Goal: Transaction & Acquisition: Subscribe to service/newsletter

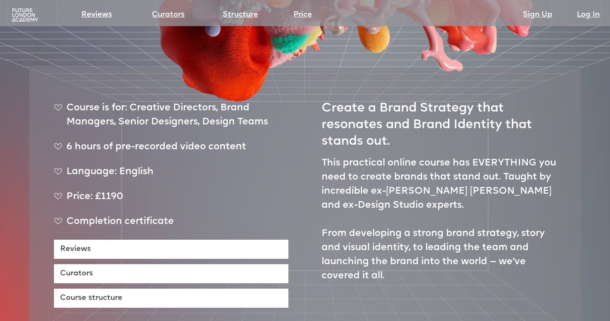
scroll to position [303, 0]
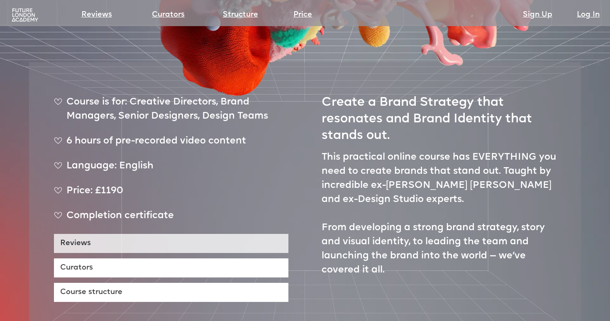
click at [78, 234] on link "Reviews" at bounding box center [171, 243] width 235 height 19
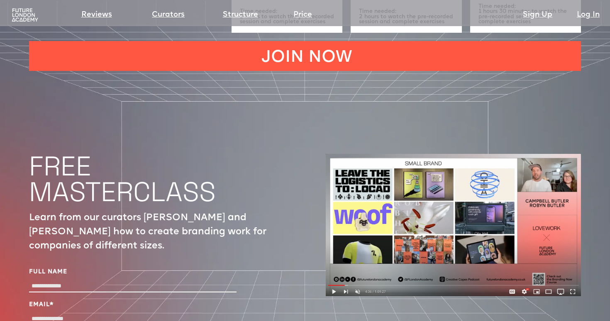
scroll to position [2676, 0]
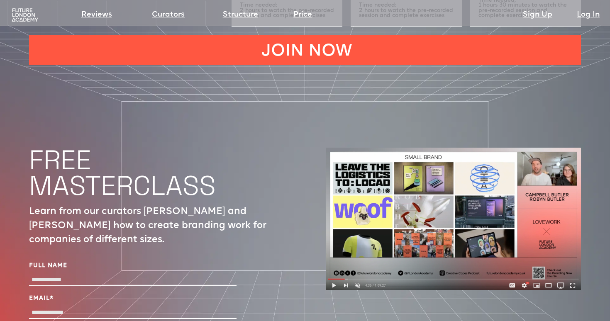
click at [71, 274] on input "Full Name" at bounding box center [133, 280] width 208 height 12
type input "**********"
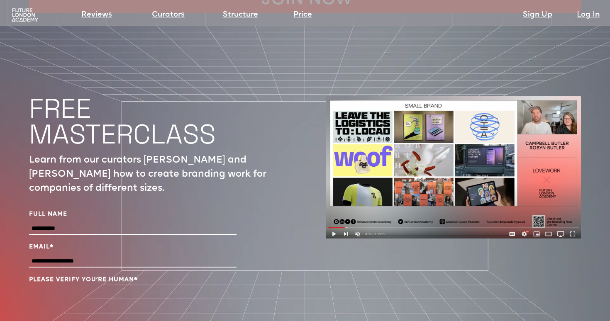
scroll to position [2739, 0]
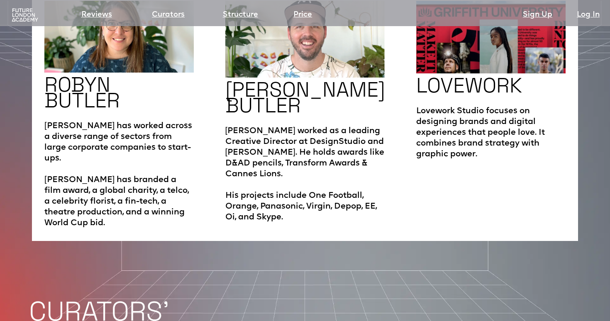
scroll to position [1397, 0]
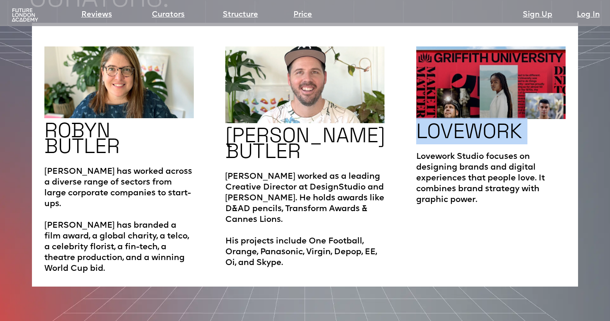
drag, startPoint x: 527, startPoint y: 111, endPoint x: 408, endPoint y: 114, distance: 119.2
click at [408, 114] on div "[PERSON_NAME] [PERSON_NAME] has worked across a diverse range of sectors from l…" at bounding box center [305, 155] width 546 height 264
copy h2 "LOVEWORK"
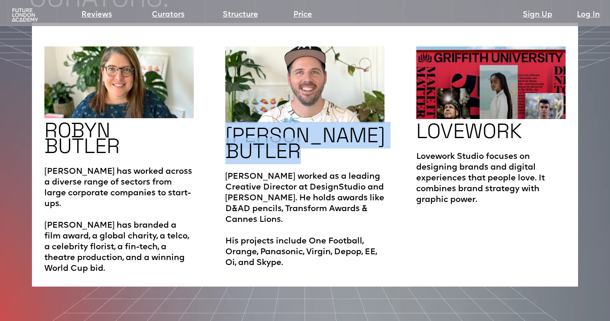
drag, startPoint x: 316, startPoint y: 126, endPoint x: 223, endPoint y: 107, distance: 95.3
click at [223, 107] on div "[PERSON_NAME] [PERSON_NAME] has worked across a diverse range of sectors from l…" at bounding box center [305, 155] width 546 height 264
copy h2 "[PERSON_NAME] [PERSON_NAME]"
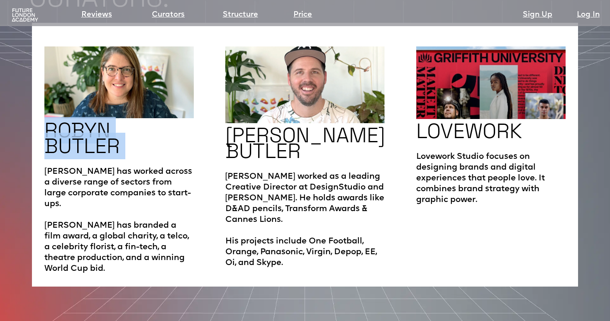
drag, startPoint x: 139, startPoint y: 119, endPoint x: 43, endPoint y: 110, distance: 95.9
click at [43, 110] on div "[PERSON_NAME] [PERSON_NAME] has worked across a diverse range of sectors from l…" at bounding box center [305, 155] width 546 height 264
copy h2 "[PERSON_NAME]"
click at [179, 14] on link "Curators" at bounding box center [168, 15] width 33 height 12
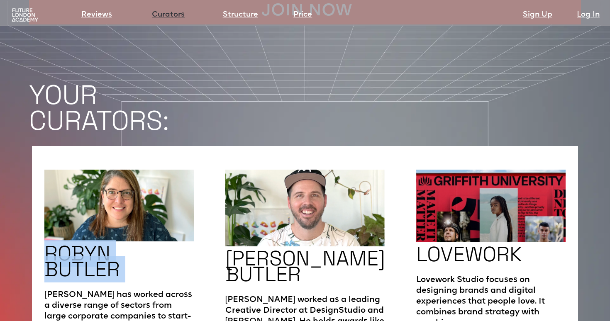
scroll to position [1272, 0]
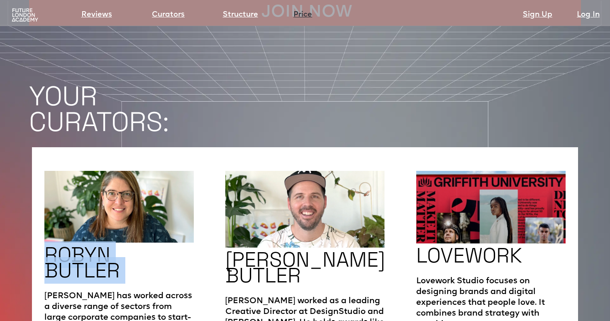
click at [304, 16] on link "Price" at bounding box center [303, 15] width 19 height 12
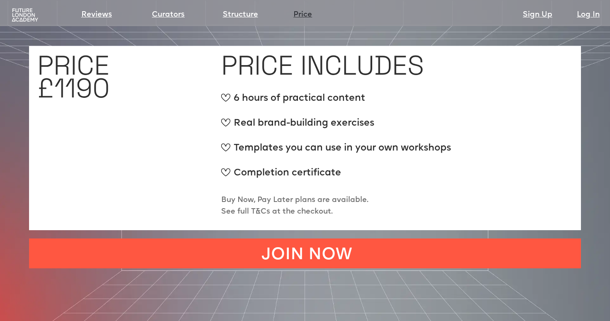
scroll to position [3043, 0]
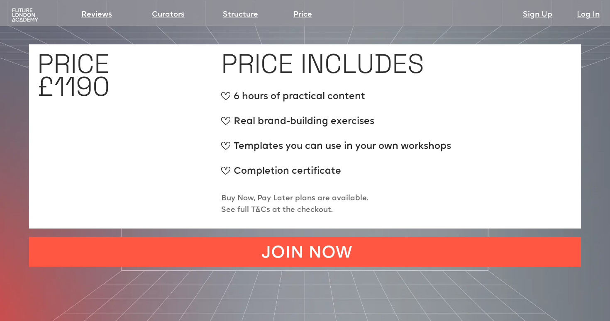
scroll to position [1272, 0]
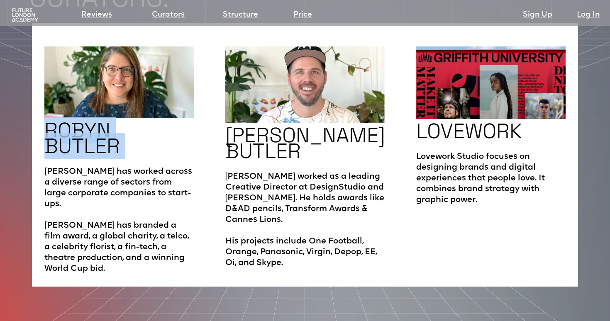
scroll to position [303, 0]
